Goal: Task Accomplishment & Management: Use online tool/utility

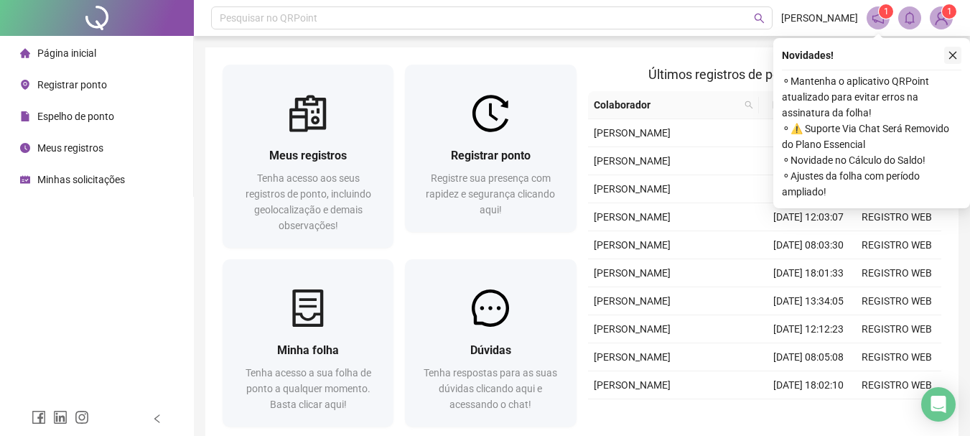
click at [954, 56] on icon "close" at bounding box center [952, 55] width 10 height 10
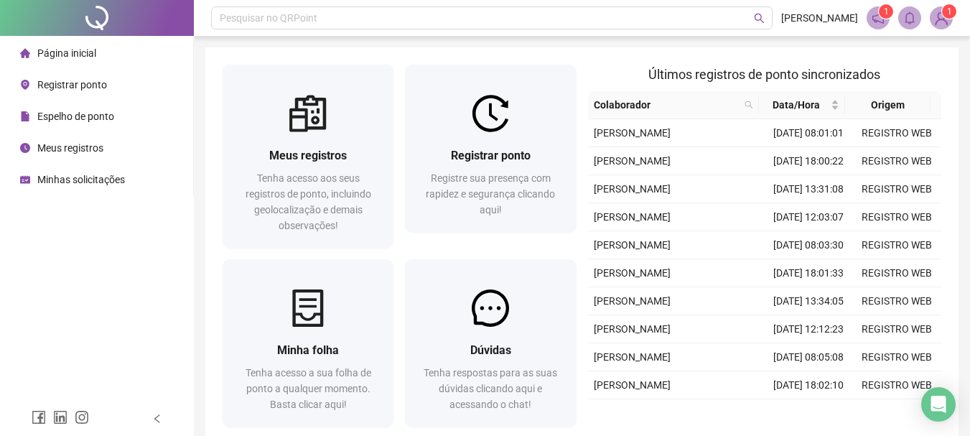
click at [50, 88] on span "Registrar ponto" at bounding box center [72, 84] width 70 height 11
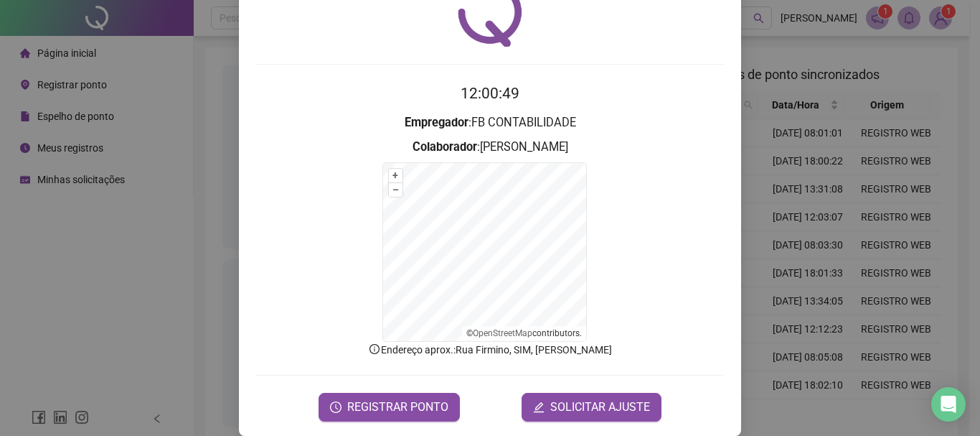
scroll to position [89, 0]
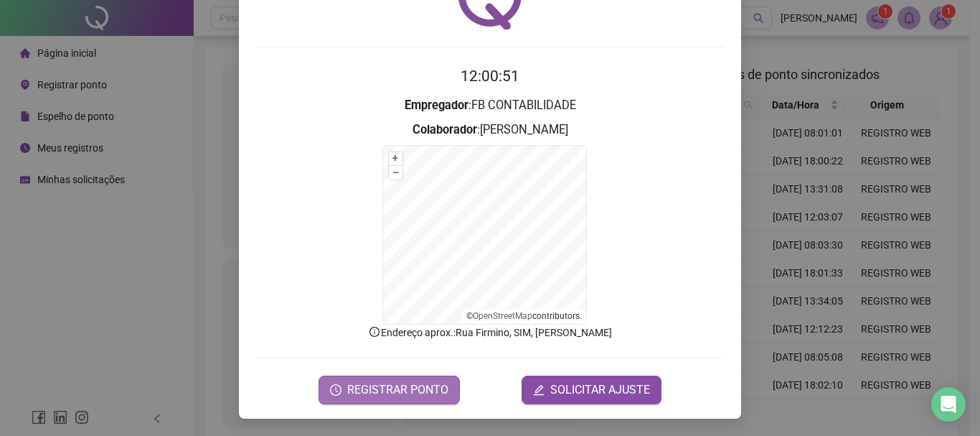
click at [411, 382] on span "REGISTRAR PONTO" at bounding box center [397, 389] width 101 height 17
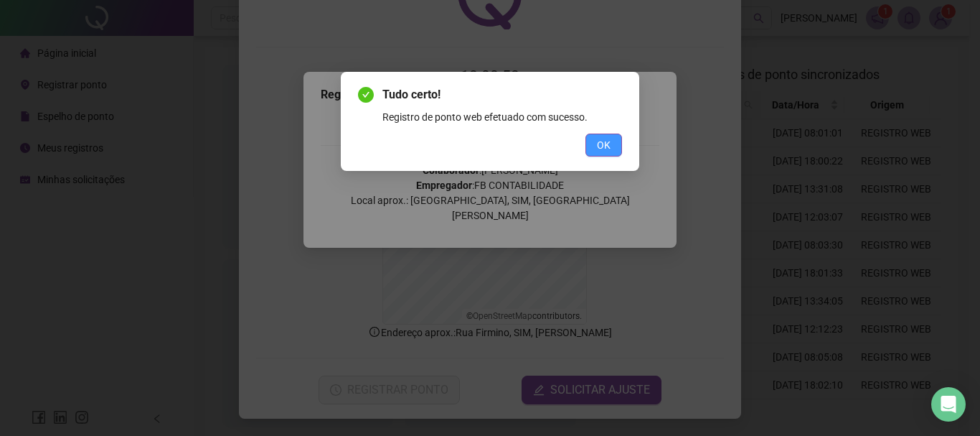
click at [604, 151] on span "OK" at bounding box center [604, 145] width 14 height 16
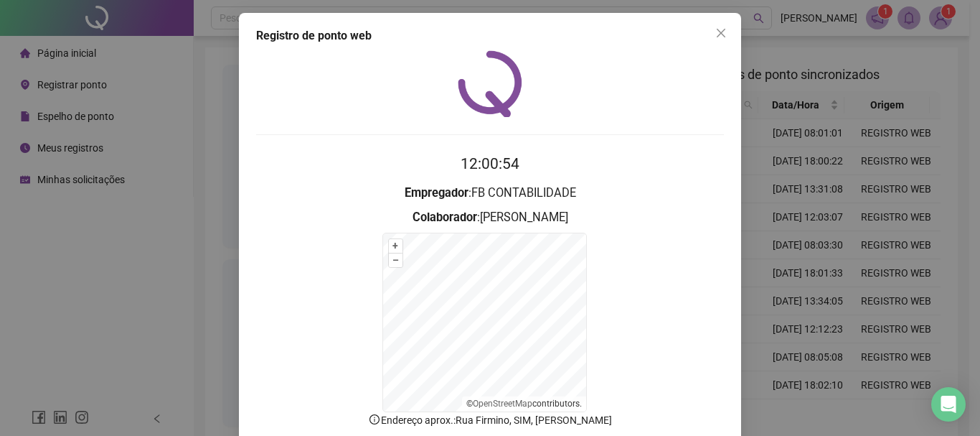
scroll to position [0, 0]
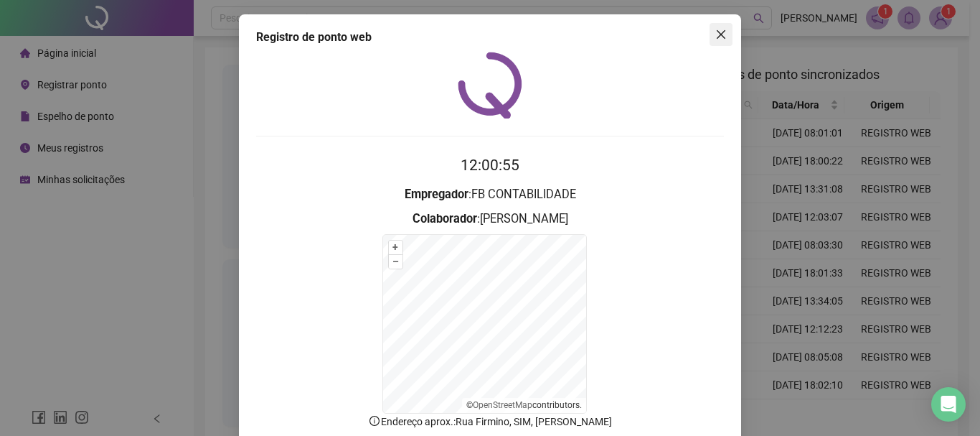
click at [716, 35] on icon "close" at bounding box center [721, 34] width 11 height 11
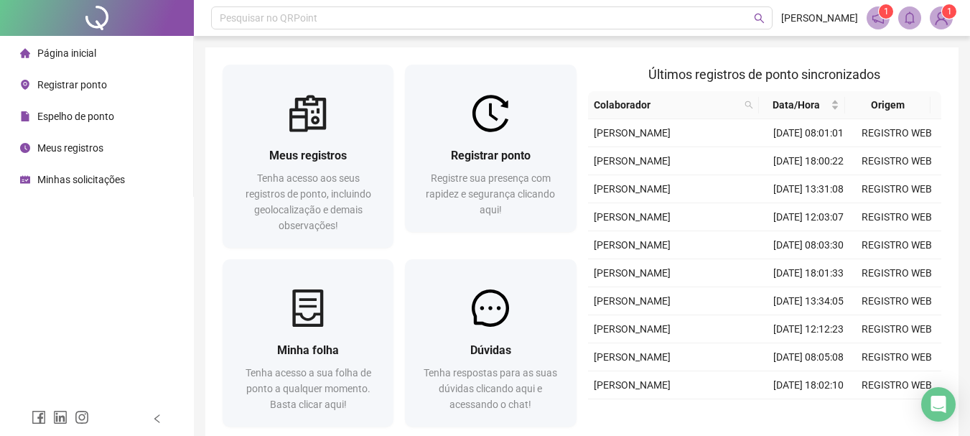
click at [938, 17] on img at bounding box center [941, 18] width 22 height 22
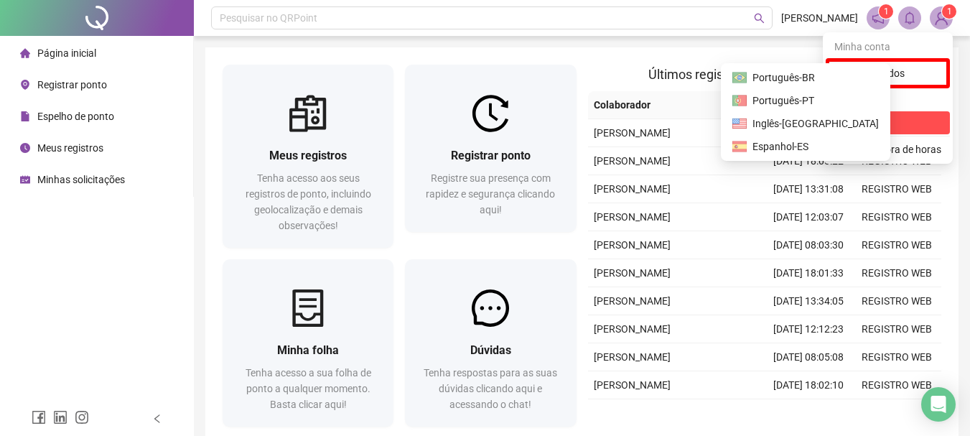
click at [889, 120] on span "Sair" at bounding box center [887, 123] width 107 height 16
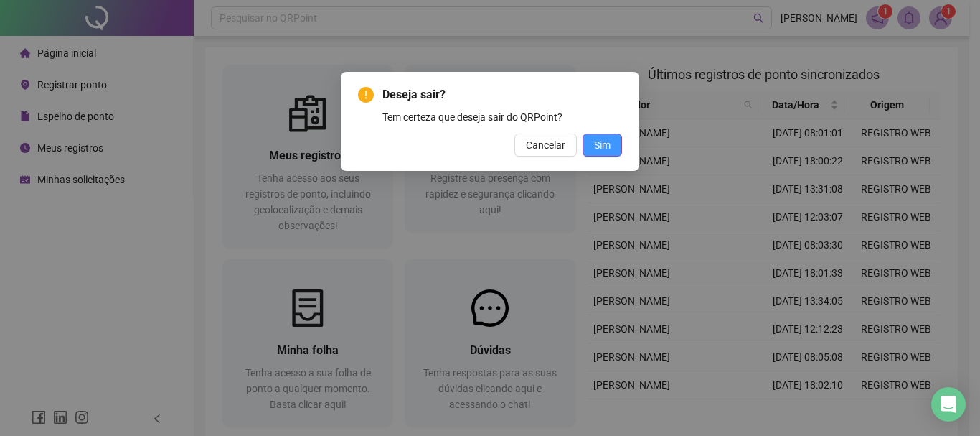
click at [600, 137] on span "Sim" at bounding box center [602, 145] width 17 height 16
